Goal: Task Accomplishment & Management: Manage account settings

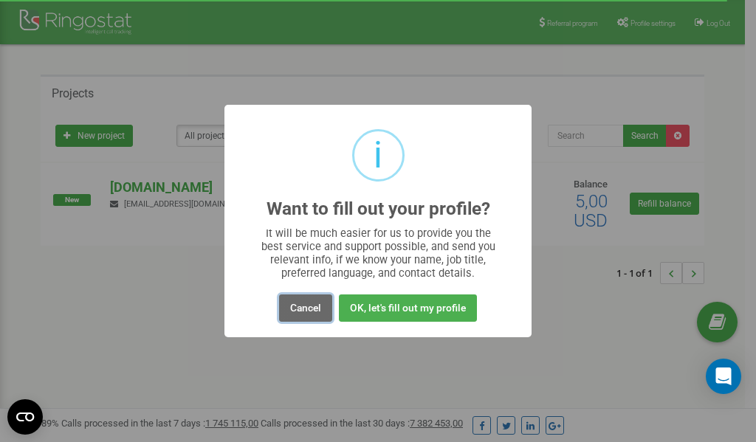
click at [307, 306] on button "Cancel" at bounding box center [305, 308] width 53 height 27
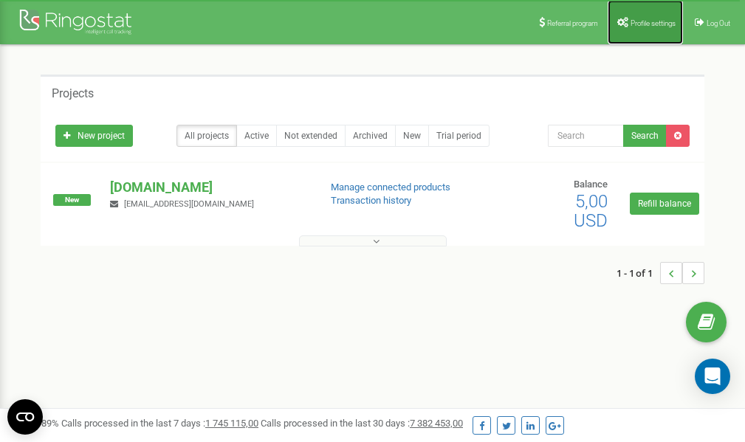
click at [643, 21] on span "Profile settings" at bounding box center [653, 23] width 45 height 8
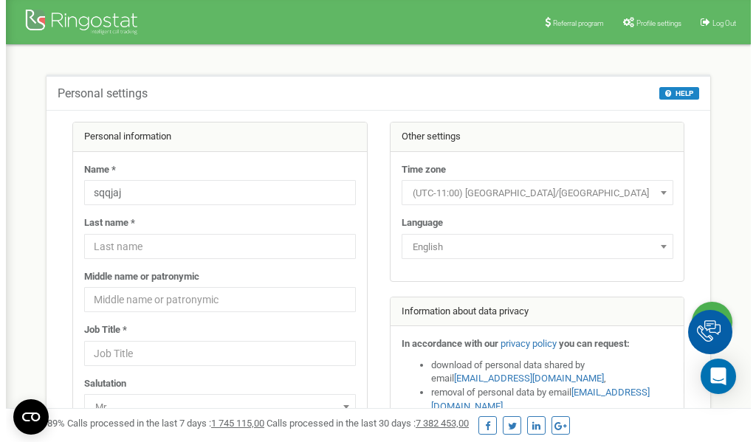
scroll to position [74, 0]
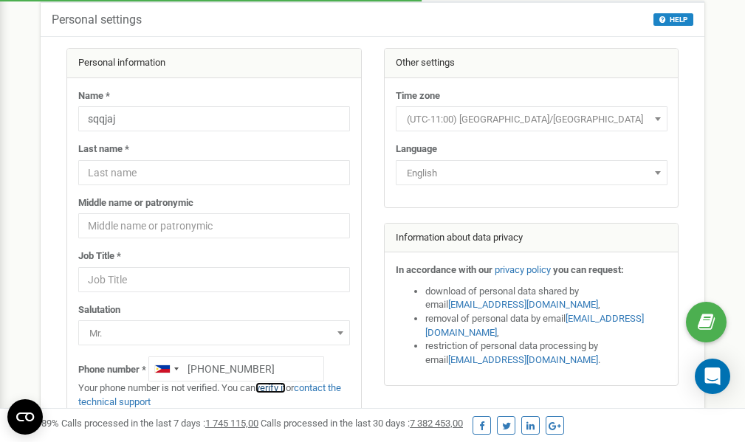
click at [278, 388] on link "verify it" at bounding box center [271, 388] width 30 height 11
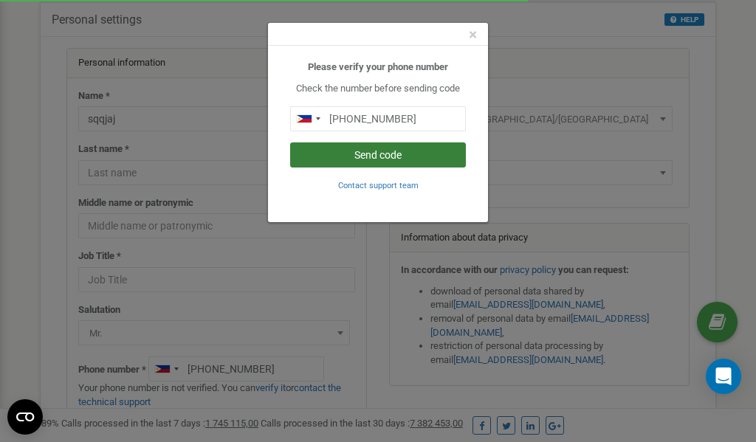
click at [384, 150] on button "Send code" at bounding box center [378, 155] width 176 height 25
